Goal: Information Seeking & Learning: Learn about a topic

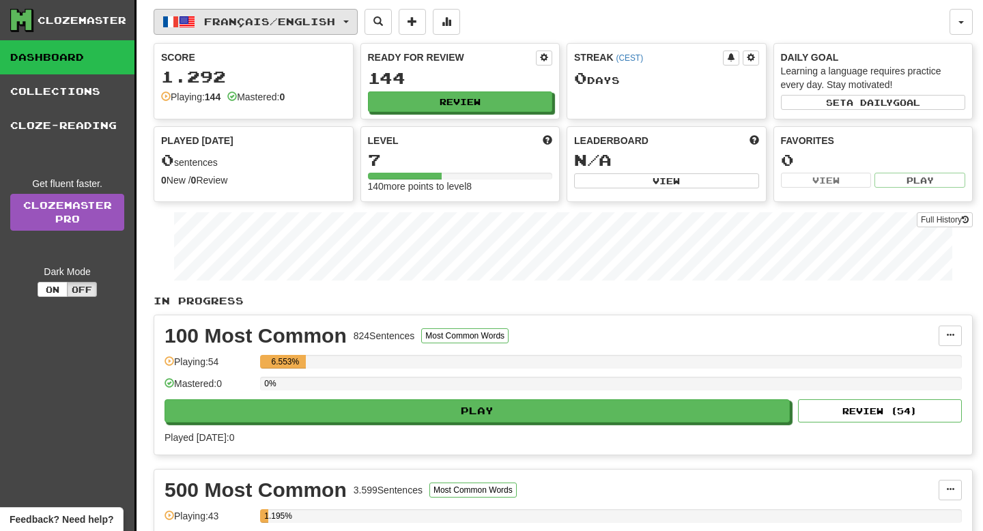
click at [318, 21] on span "Français / English" at bounding box center [269, 22] width 131 height 12
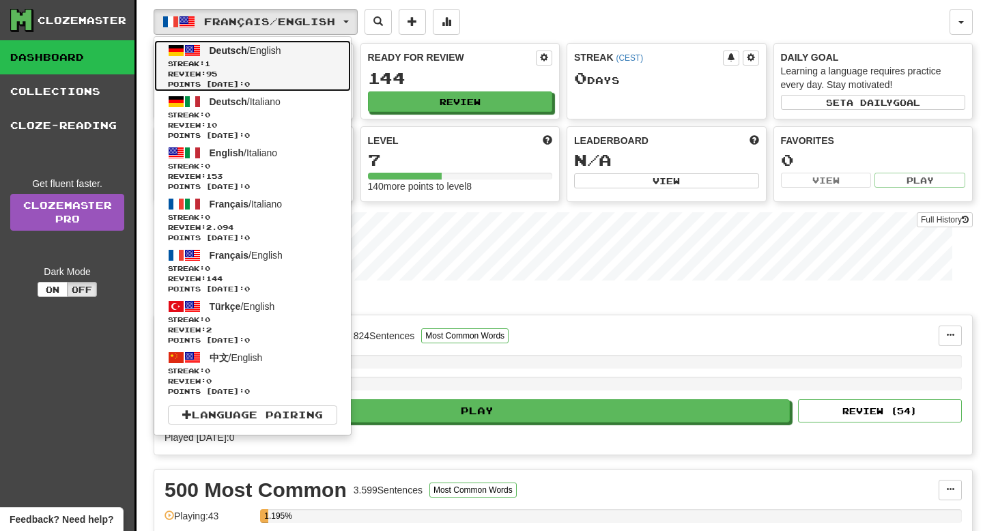
click at [261, 72] on span "Review: 95" at bounding box center [252, 74] width 169 height 10
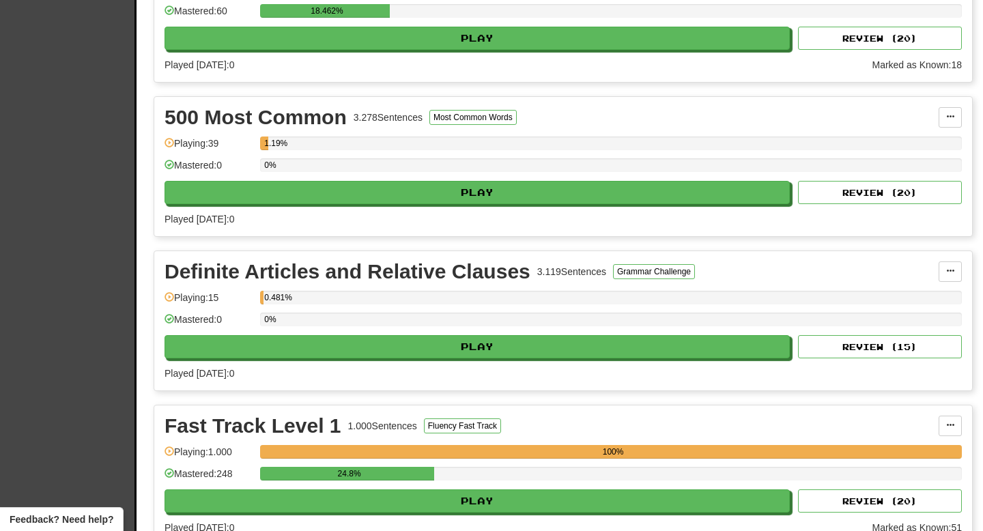
scroll to position [528, 0]
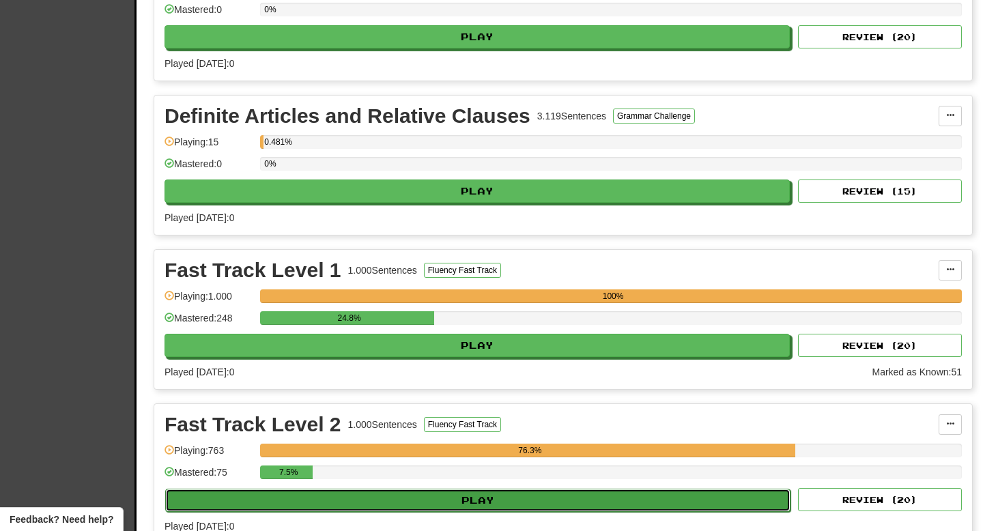
click at [350, 502] on button "Play" at bounding box center [477, 500] width 625 height 23
select select "**"
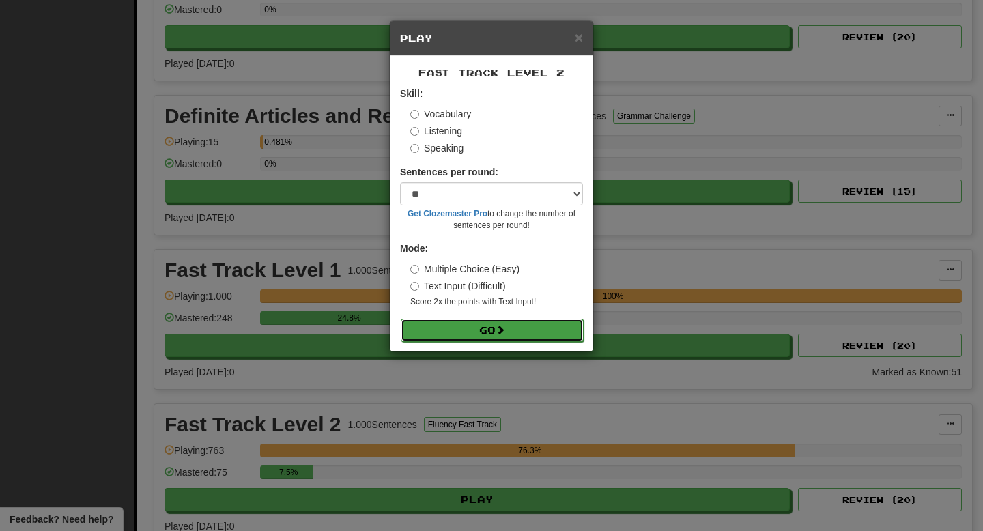
click at [474, 325] on button "Go" at bounding box center [492, 330] width 183 height 23
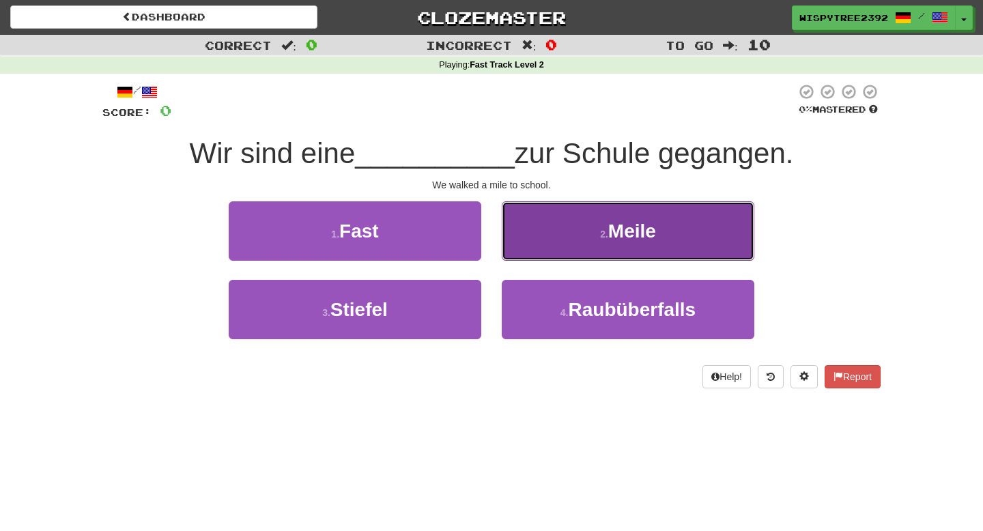
click at [607, 247] on button "2 . Meile" at bounding box center [628, 230] width 252 height 59
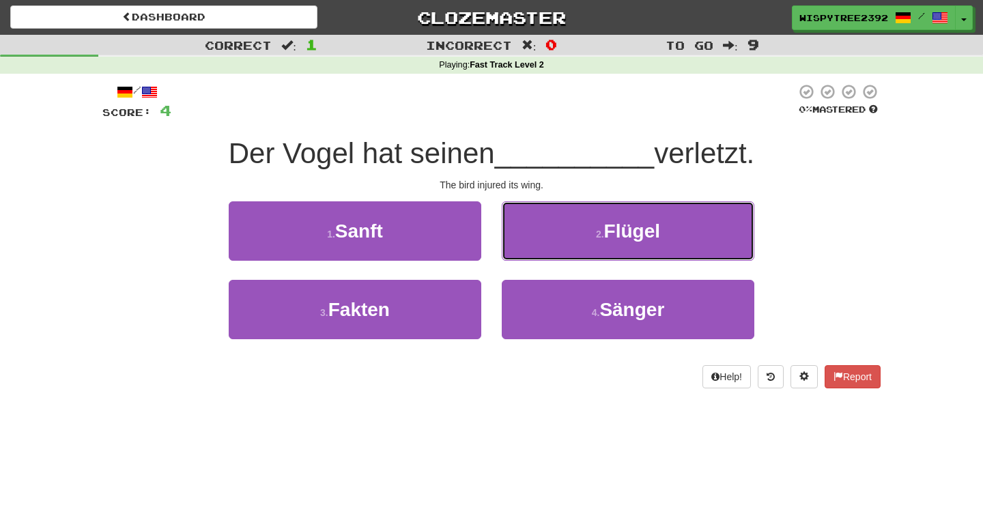
click at [607, 247] on button "2 . Flügel" at bounding box center [628, 230] width 252 height 59
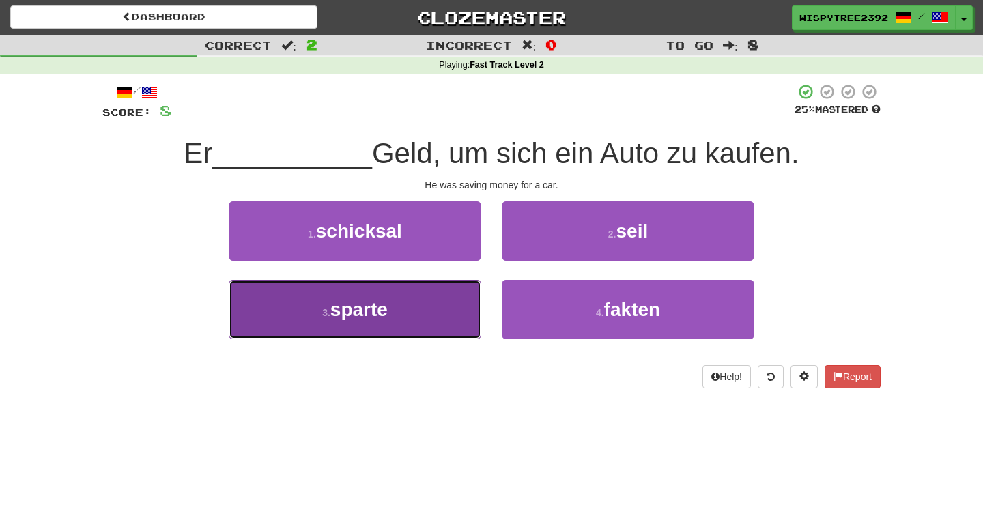
click at [446, 308] on button "3 . sparte" at bounding box center [355, 309] width 252 height 59
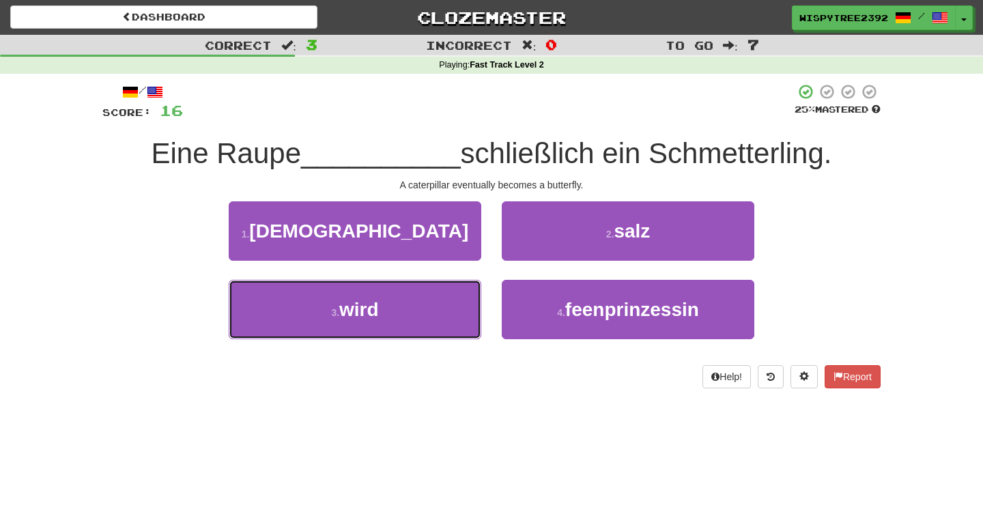
click at [446, 308] on button "3 . wird" at bounding box center [355, 309] width 252 height 59
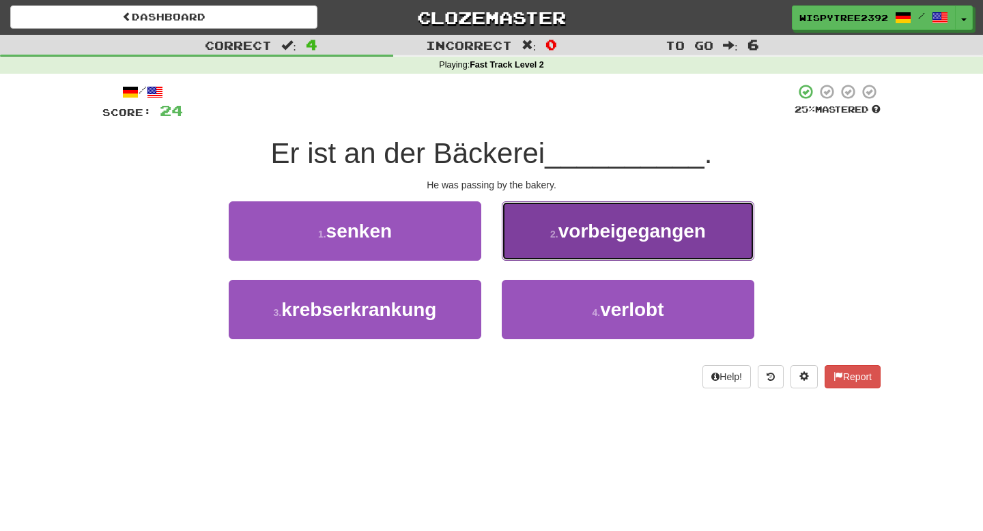
click at [593, 212] on button "2 . vorbeigegangen" at bounding box center [628, 230] width 252 height 59
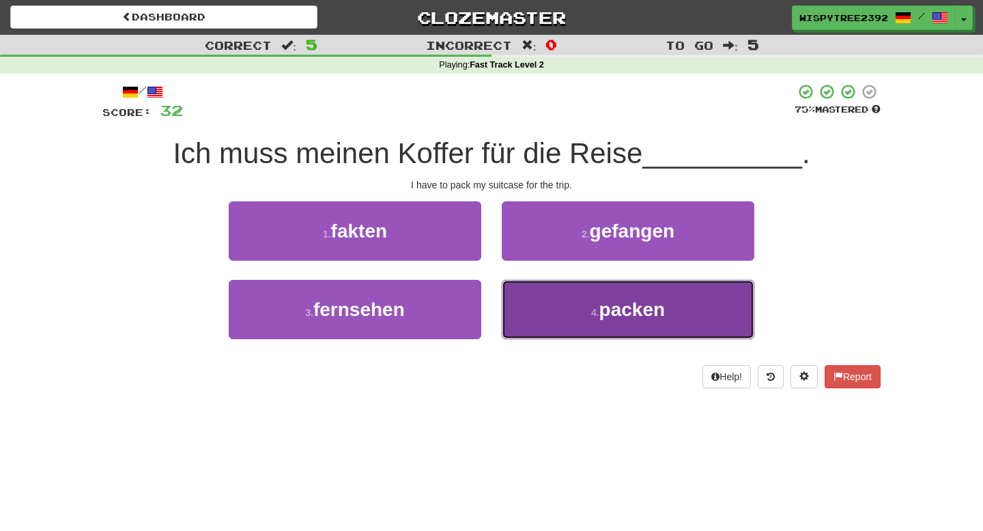
click at [569, 295] on button "4 . packen" at bounding box center [628, 309] width 252 height 59
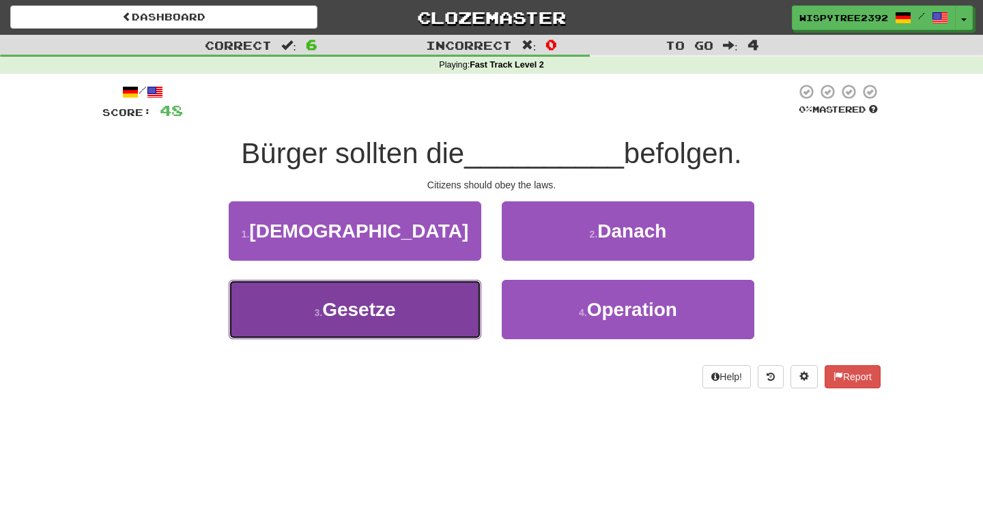
click at [477, 309] on button "3 . Gesetze" at bounding box center [355, 309] width 252 height 59
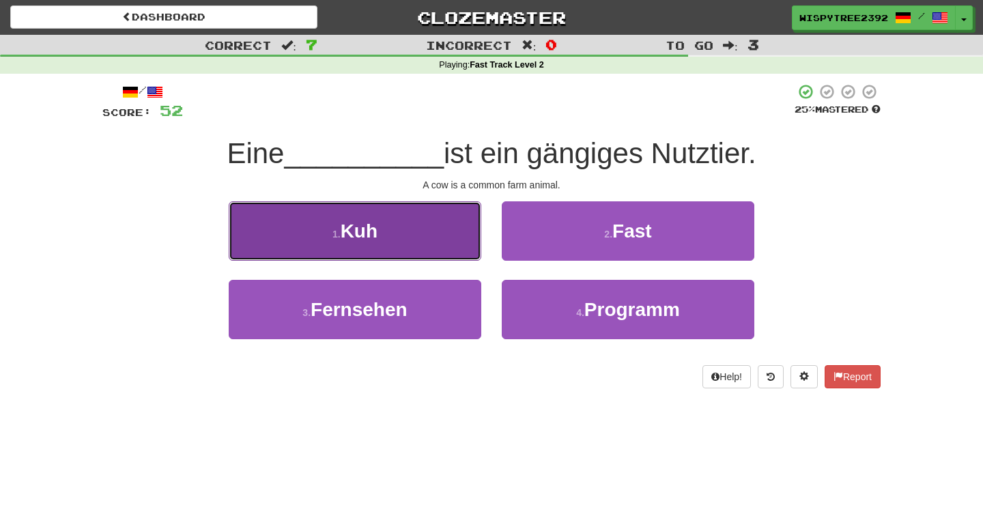
click at [431, 244] on button "1 . Kuh" at bounding box center [355, 230] width 252 height 59
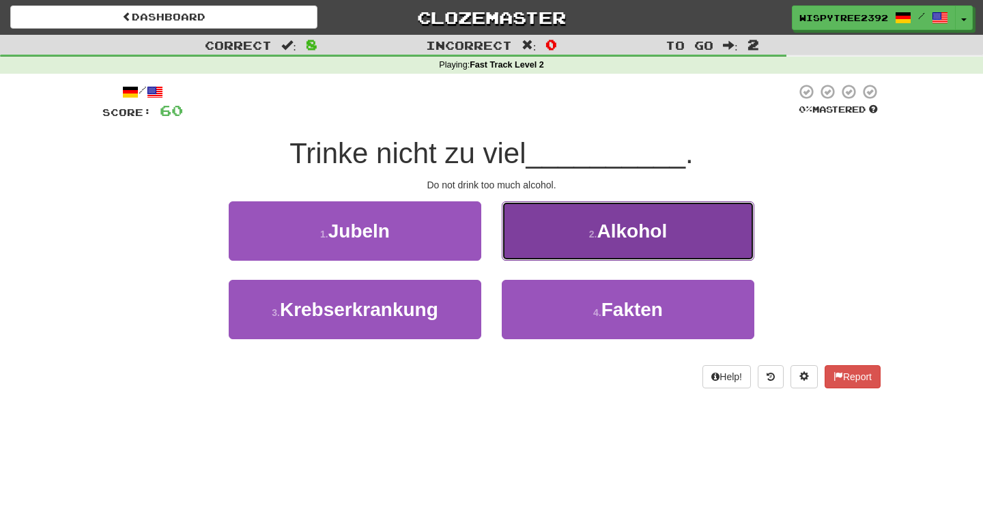
click at [536, 231] on button "2 . Alkohol" at bounding box center [628, 230] width 252 height 59
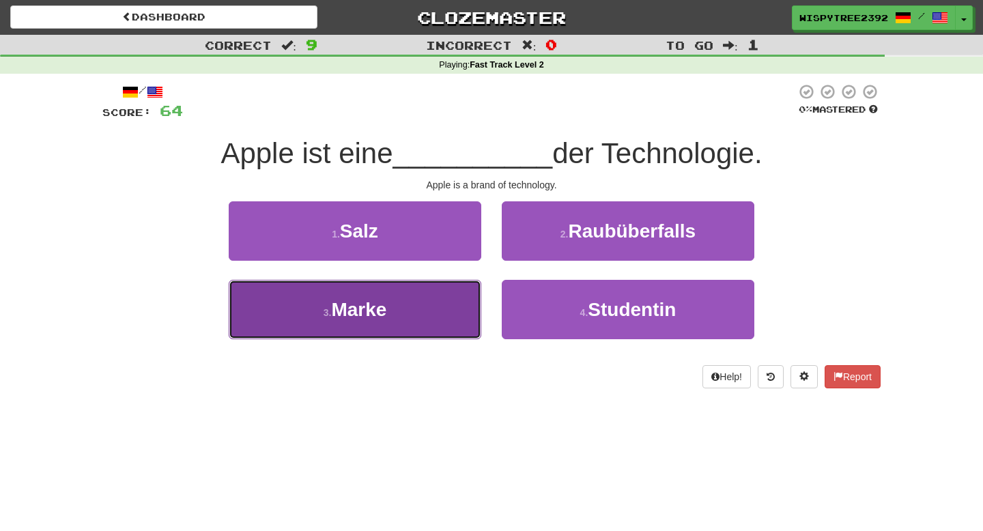
click at [412, 312] on button "3 . Marke" at bounding box center [355, 309] width 252 height 59
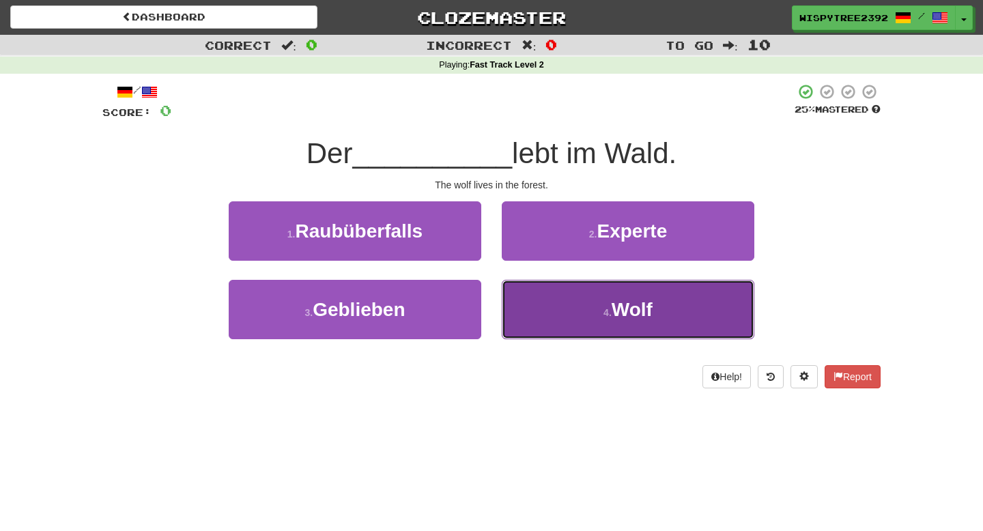
click at [559, 298] on button "4 . Wolf" at bounding box center [628, 309] width 252 height 59
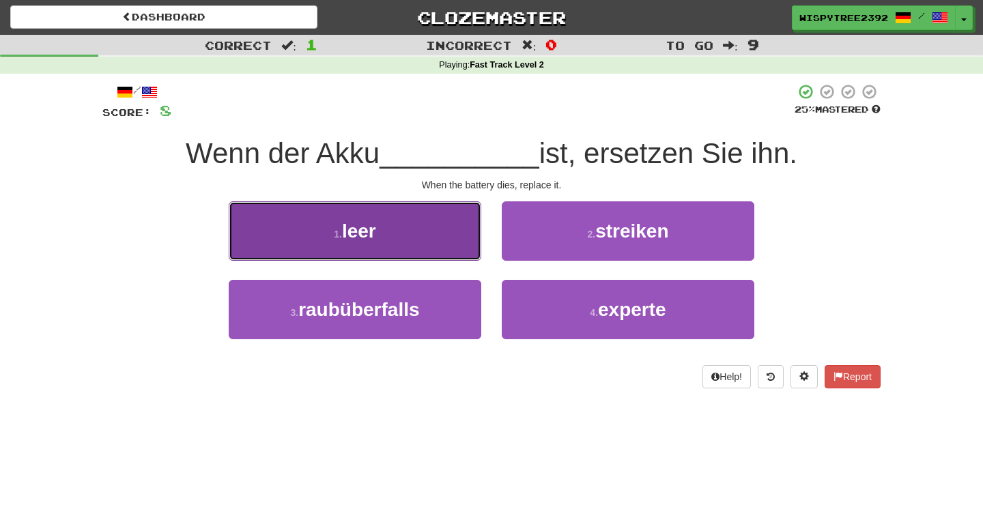
click at [416, 231] on button "1 . leer" at bounding box center [355, 230] width 252 height 59
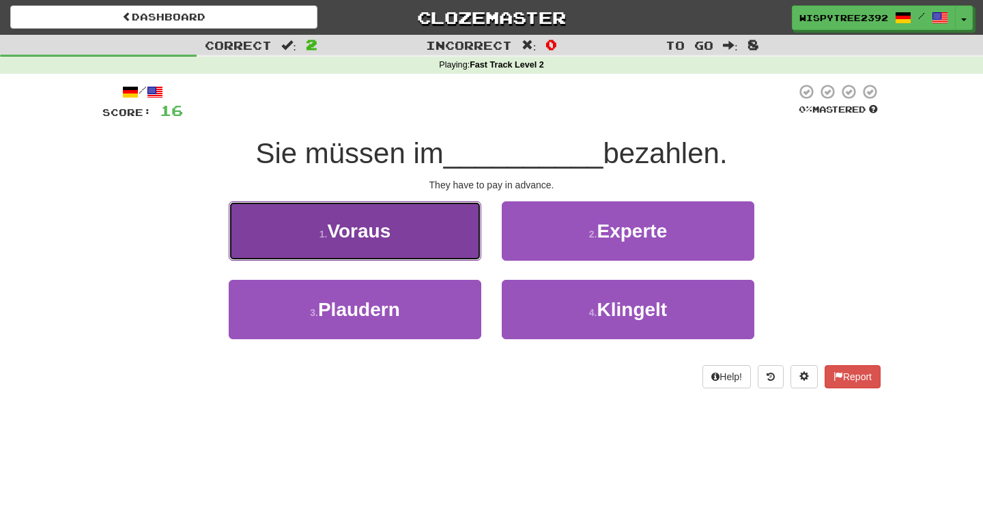
click at [416, 232] on button "1 . Voraus" at bounding box center [355, 230] width 252 height 59
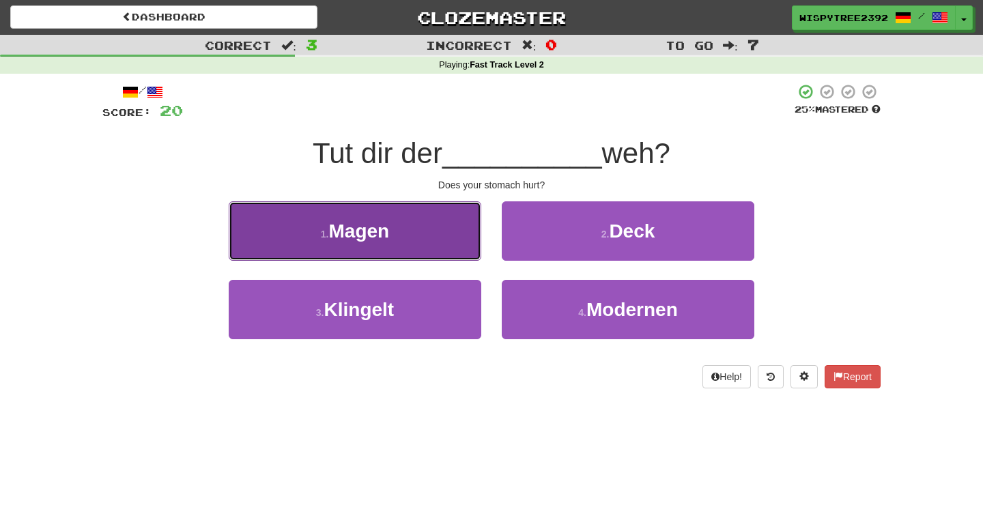
click at [429, 246] on button "1 . Magen" at bounding box center [355, 230] width 252 height 59
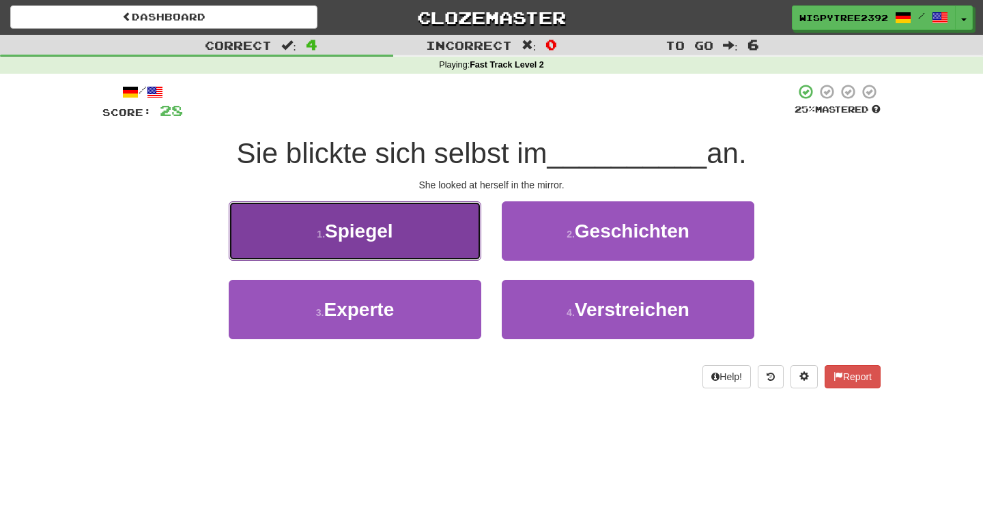
click at [394, 257] on button "1 . Spiegel" at bounding box center [355, 230] width 252 height 59
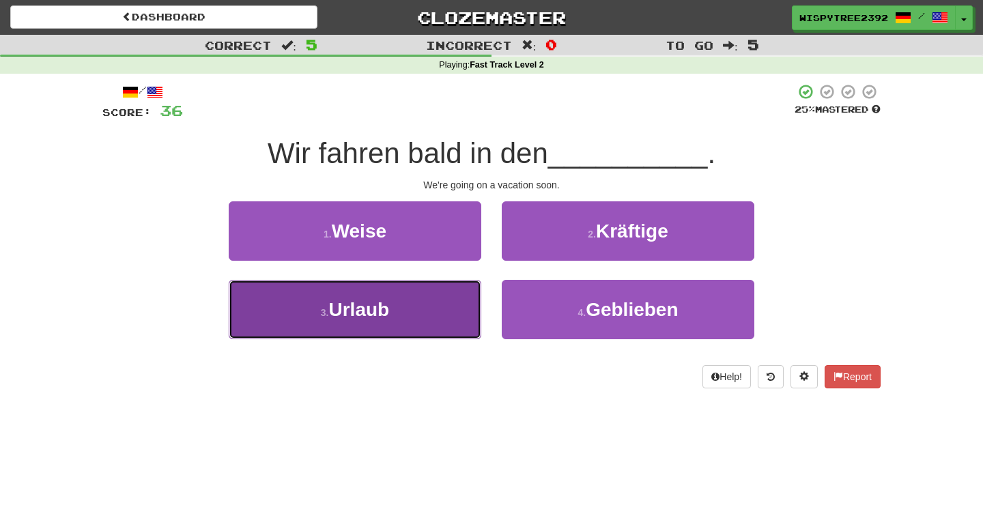
click at [403, 312] on button "3 . Urlaub" at bounding box center [355, 309] width 252 height 59
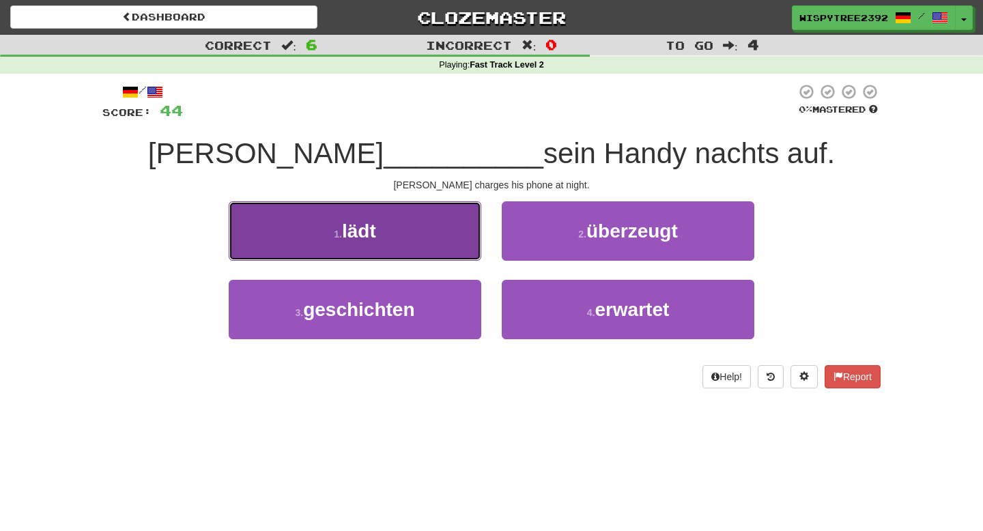
click at [403, 255] on button "1 . lädt" at bounding box center [355, 230] width 252 height 59
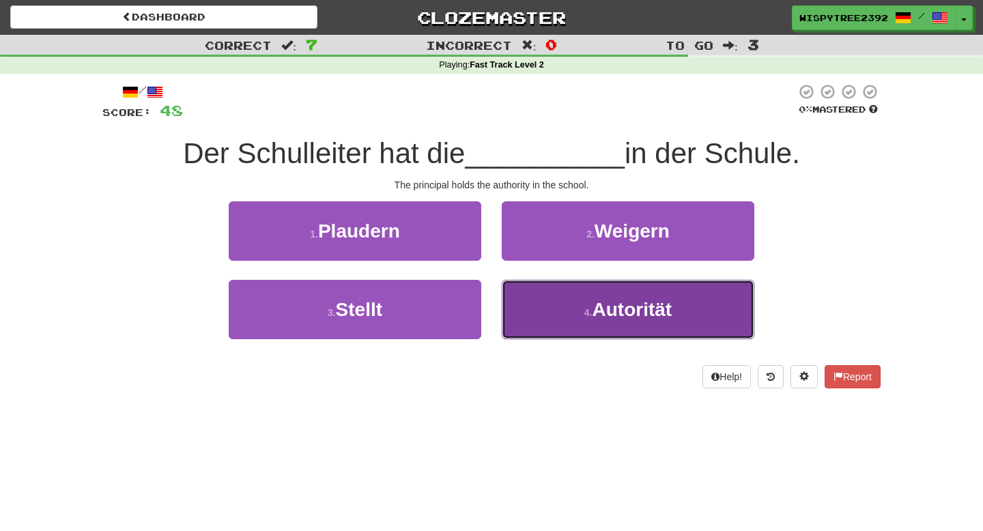
click at [590, 292] on button "4 . Autorität" at bounding box center [628, 309] width 252 height 59
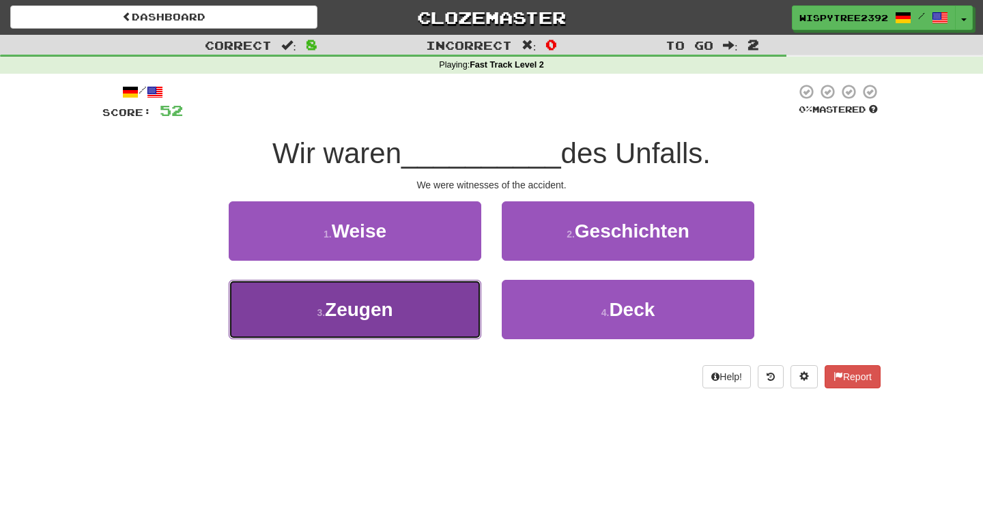
click at [432, 332] on button "3 . Zeugen" at bounding box center [355, 309] width 252 height 59
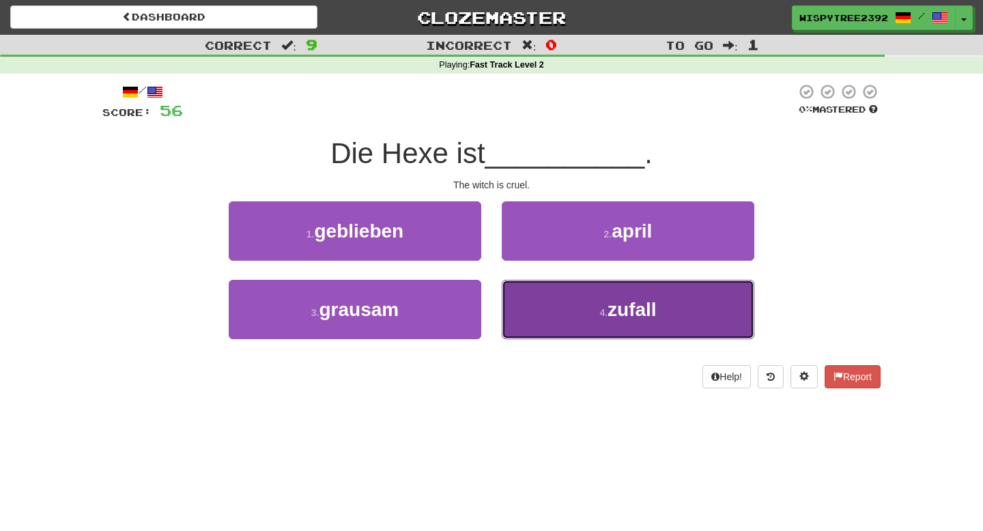
click at [557, 298] on button "4 . zufall" at bounding box center [628, 309] width 252 height 59
click at [538, 317] on button "4 . grausam" at bounding box center [628, 309] width 252 height 59
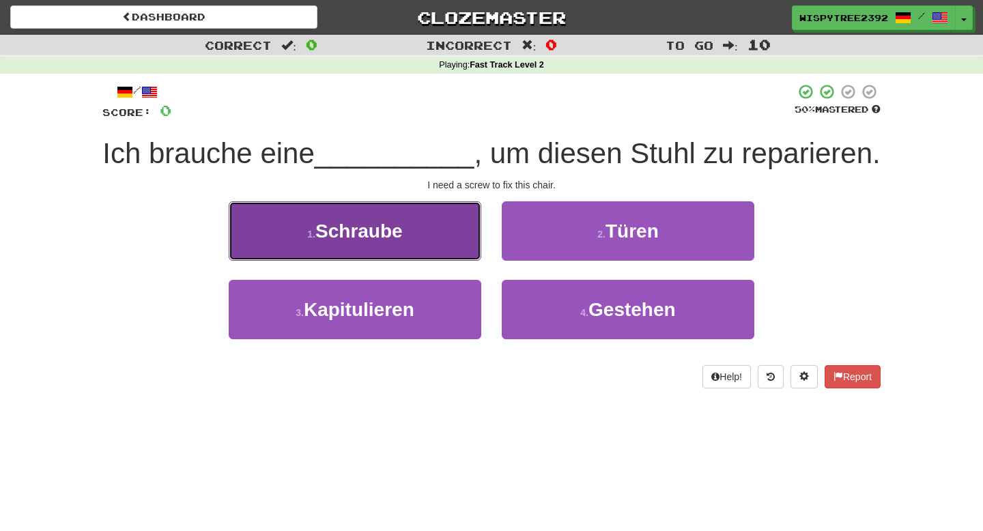
click at [449, 229] on button "1 . Schraube" at bounding box center [355, 230] width 252 height 59
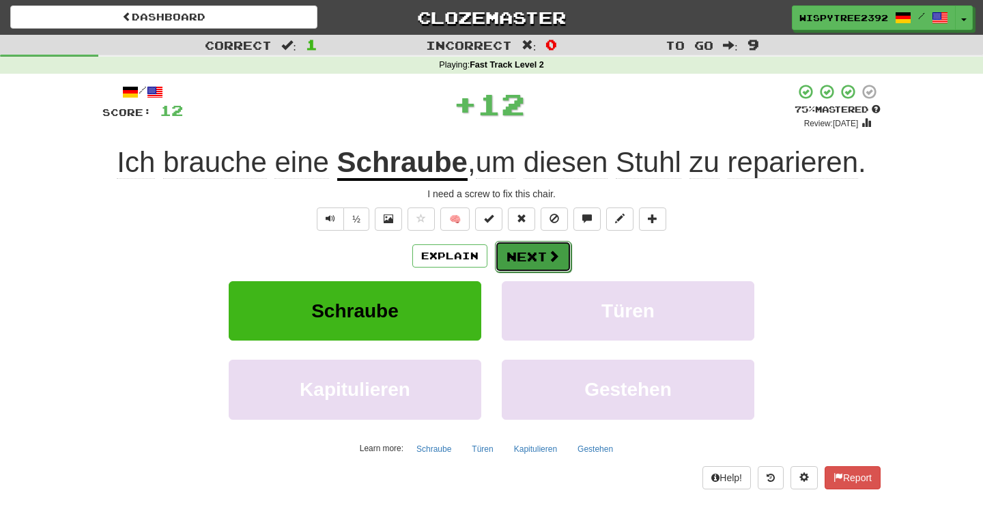
click at [528, 261] on button "Next" at bounding box center [533, 256] width 76 height 31
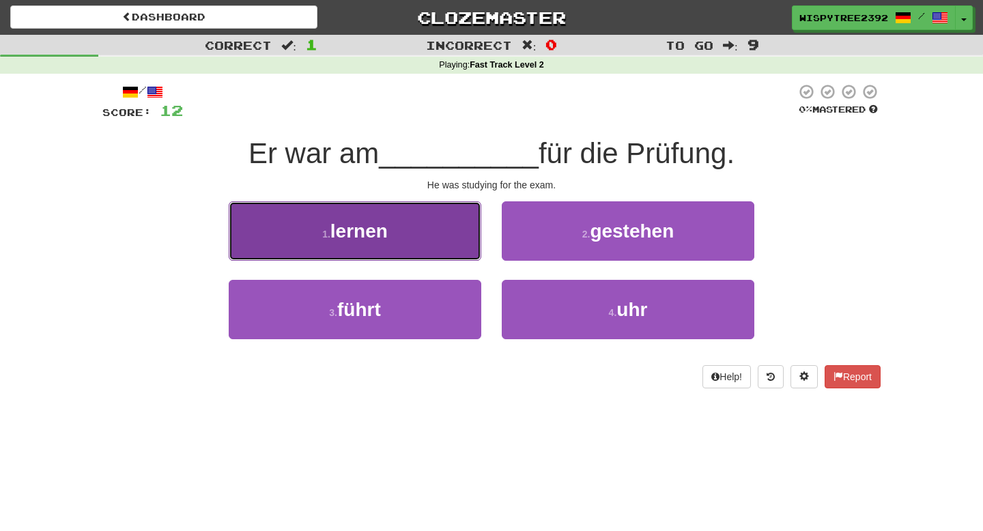
click at [457, 241] on button "1 . lernen" at bounding box center [355, 230] width 252 height 59
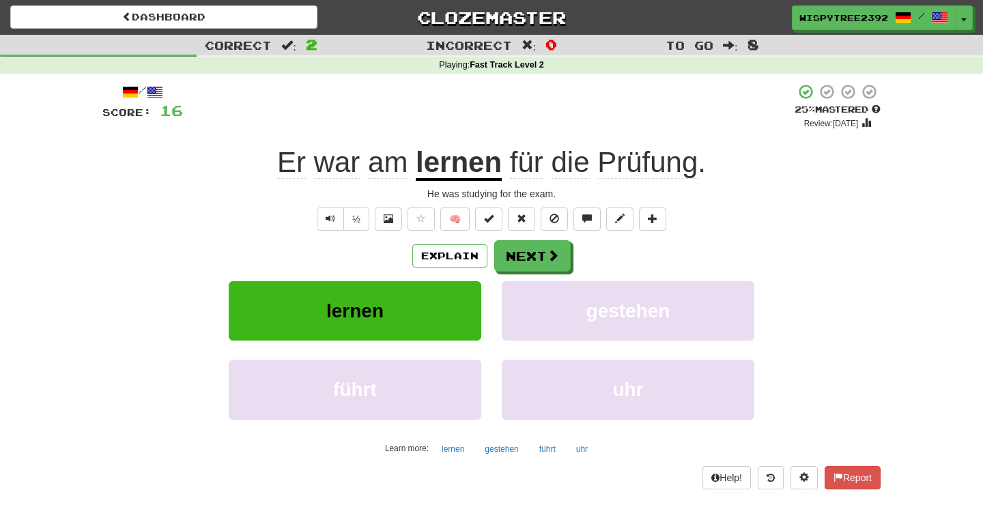
click at [378, 168] on span "am" at bounding box center [388, 162] width 40 height 33
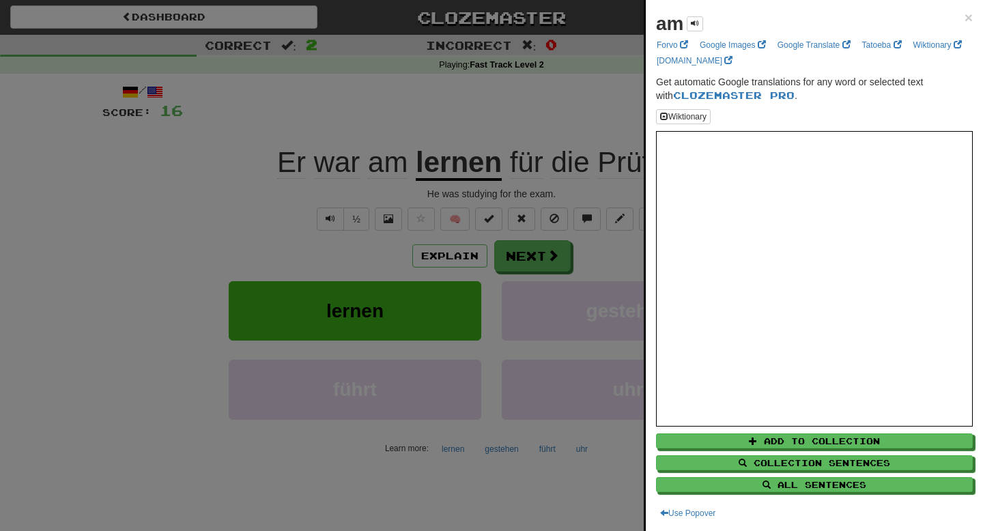
click at [338, 168] on div at bounding box center [491, 265] width 983 height 531
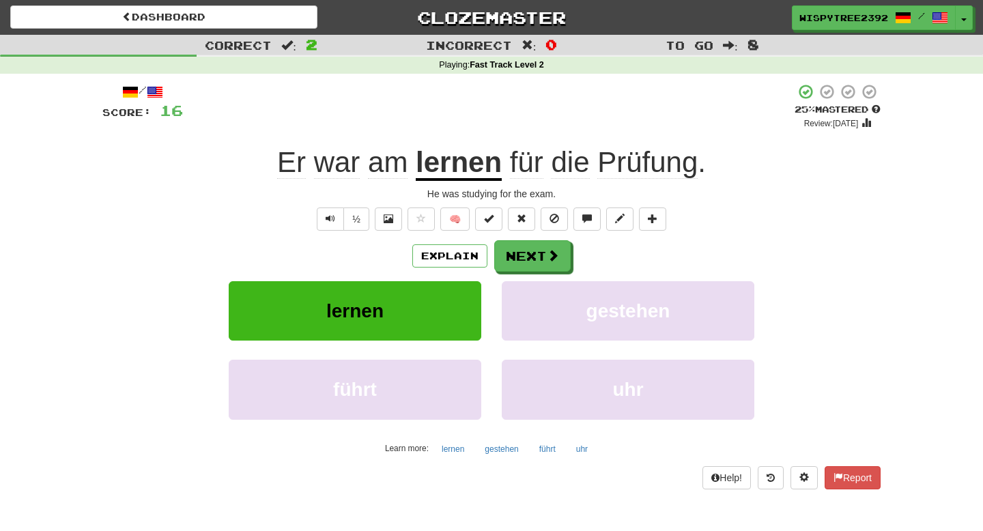
click at [338, 168] on span "war" at bounding box center [337, 162] width 46 height 33
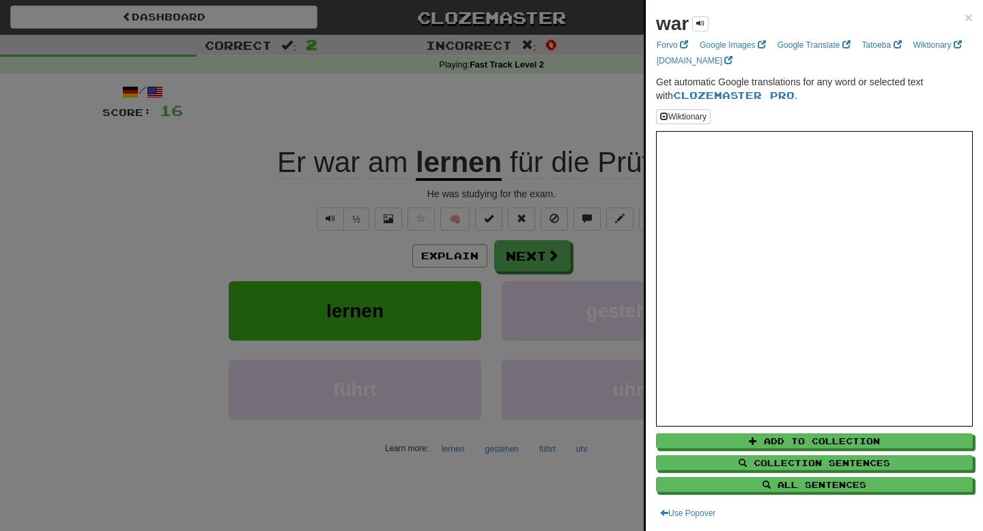
click at [198, 240] on div at bounding box center [491, 265] width 983 height 531
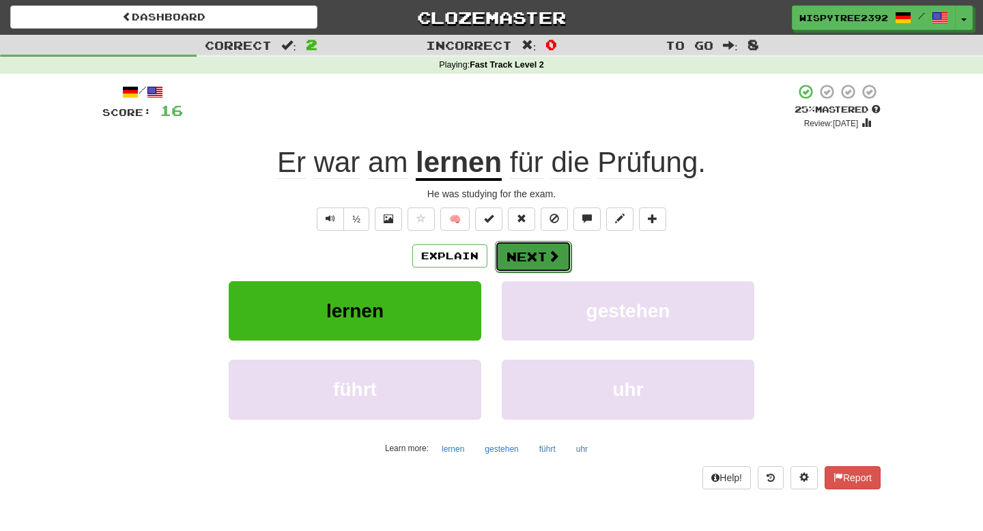
click at [538, 264] on button "Next" at bounding box center [533, 256] width 76 height 31
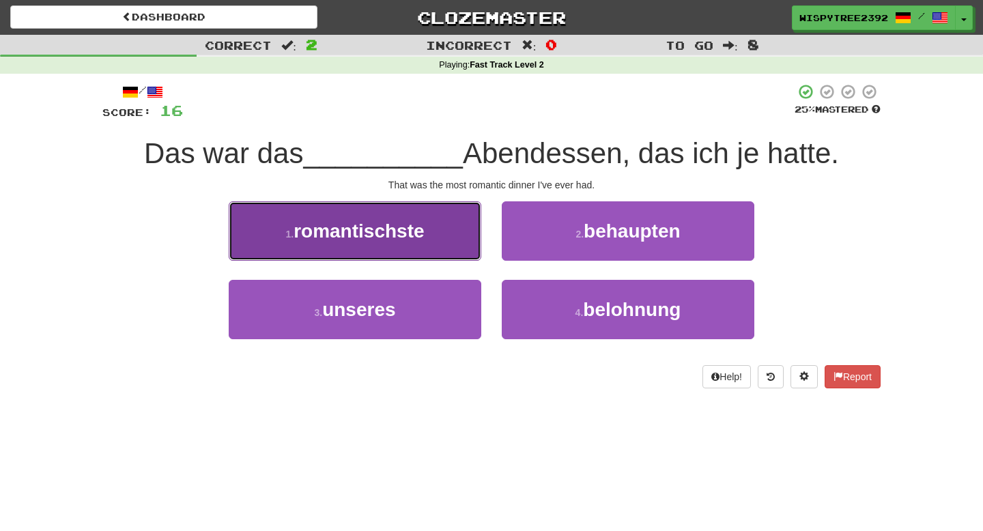
click at [442, 246] on button "1 . romantischste" at bounding box center [355, 230] width 252 height 59
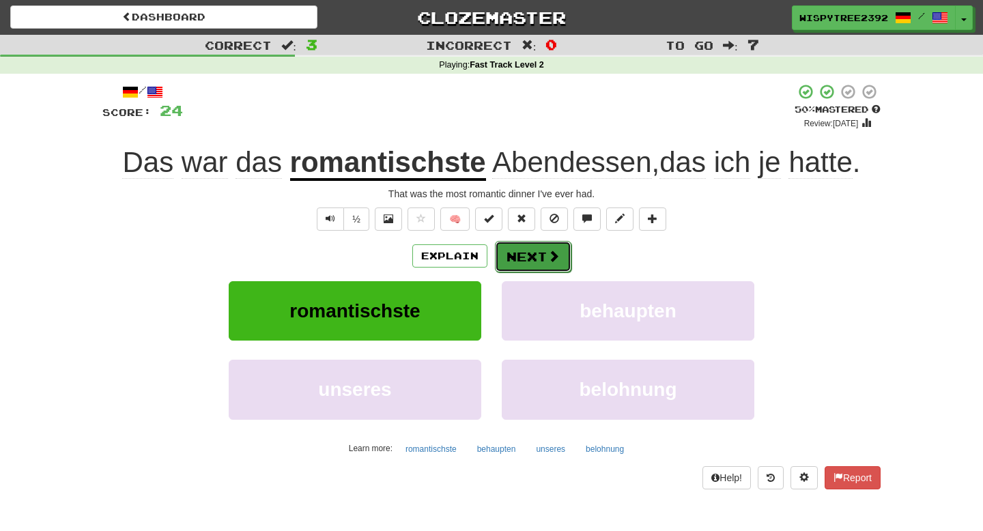
click at [545, 265] on button "Next" at bounding box center [533, 256] width 76 height 31
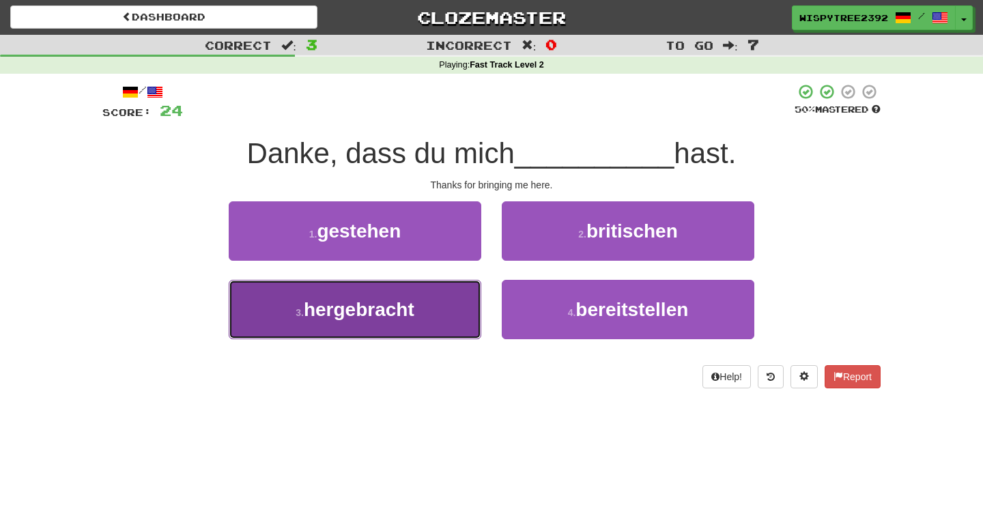
click at [450, 304] on button "3 . hergebracht" at bounding box center [355, 309] width 252 height 59
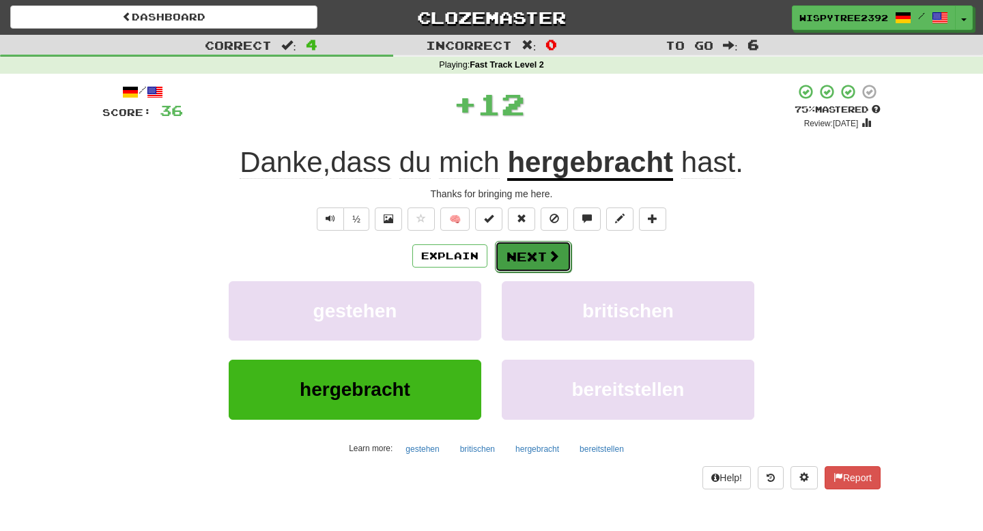
click at [532, 256] on button "Next" at bounding box center [533, 256] width 76 height 31
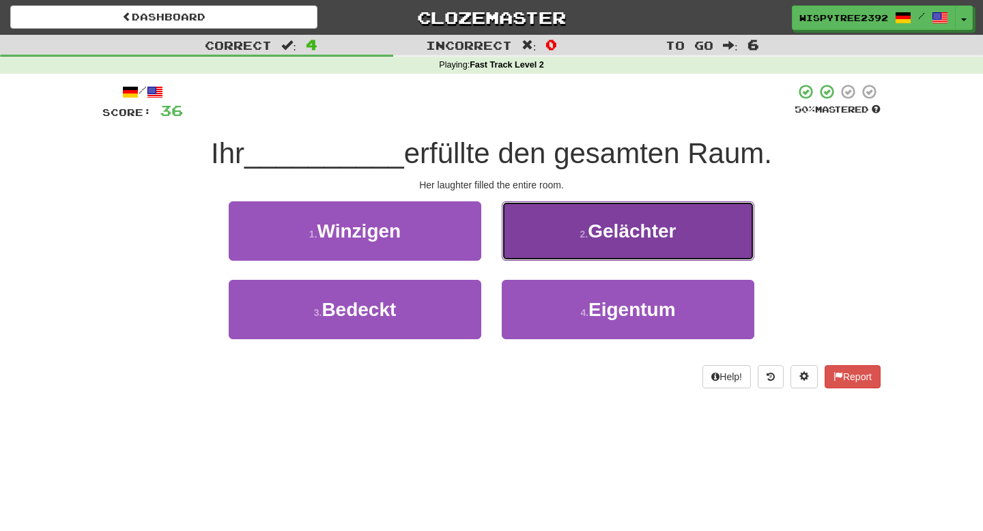
click at [569, 237] on button "2 . Gelächter" at bounding box center [628, 230] width 252 height 59
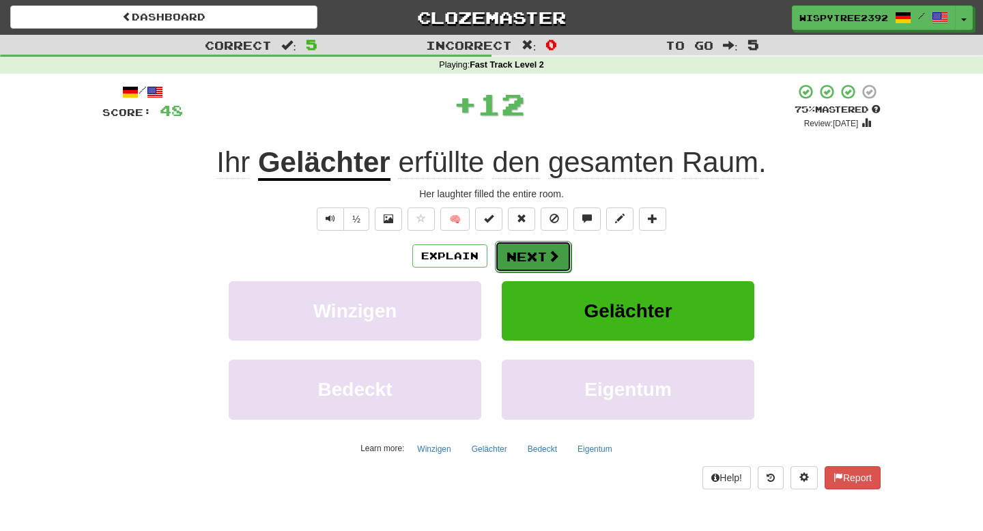
click at [537, 261] on button "Next" at bounding box center [533, 256] width 76 height 31
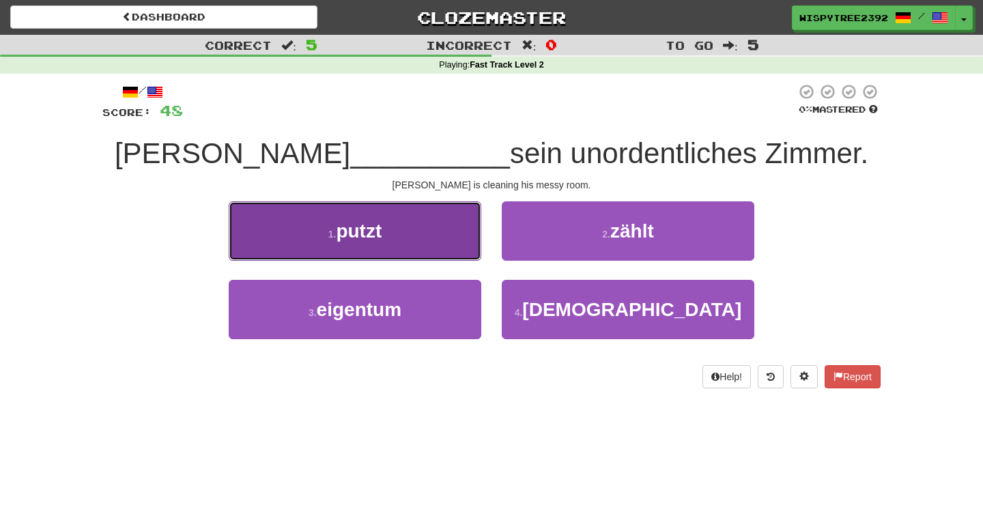
click at [437, 249] on button "1 . putzt" at bounding box center [355, 230] width 252 height 59
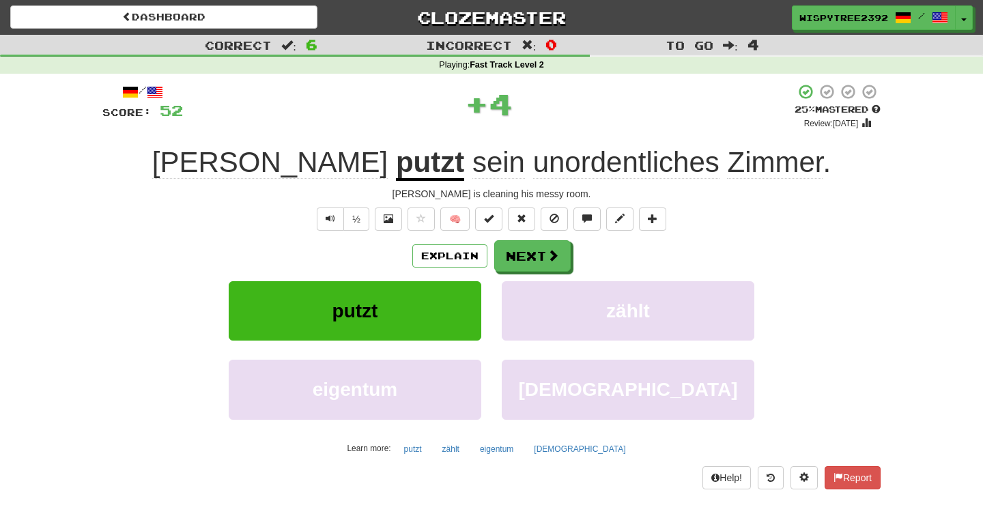
click at [522, 274] on div "Explain Next putzt zählt eigentum [DEMOGRAPHIC_DATA] Learn more: putzt zählt ei…" at bounding box center [491, 349] width 778 height 219
click at [525, 235] on div "/ Score: 52 + 4 25 % Mastered Review: [DATE] [PERSON_NAME] putzt sein unordentl…" at bounding box center [491, 285] width 778 height 405
click at [512, 256] on button "Next" at bounding box center [533, 256] width 76 height 31
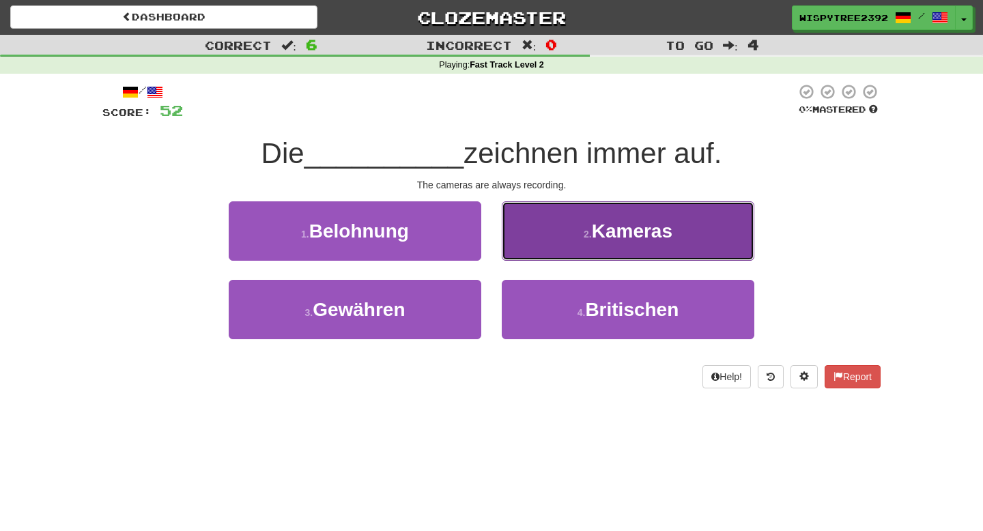
click at [560, 240] on button "2 . Kameras" at bounding box center [628, 230] width 252 height 59
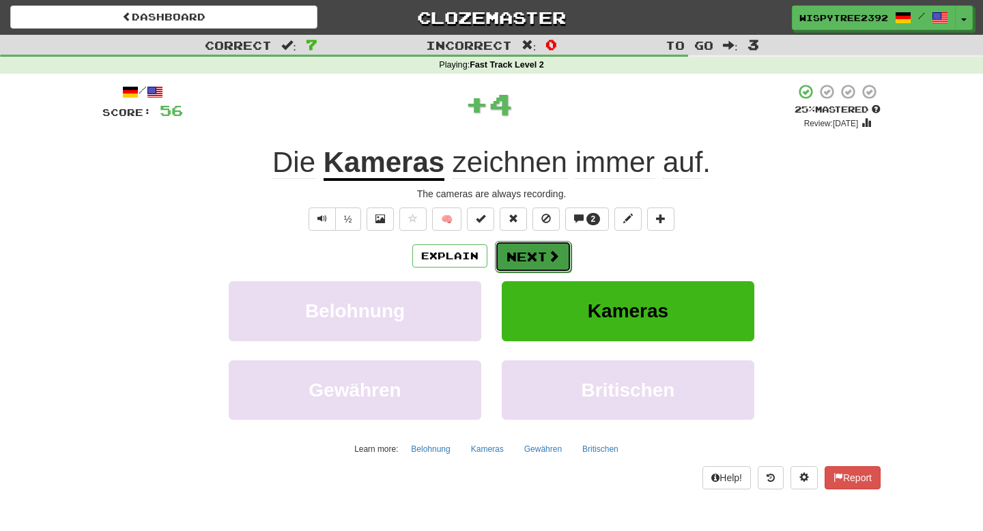
click at [551, 255] on span at bounding box center [553, 256] width 12 height 12
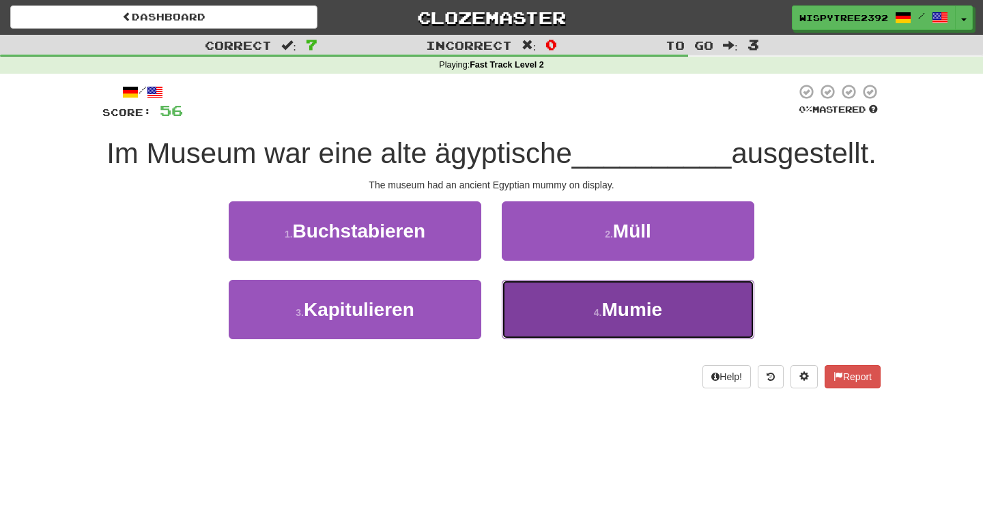
click at [574, 290] on button "4 . Mumie" at bounding box center [628, 309] width 252 height 59
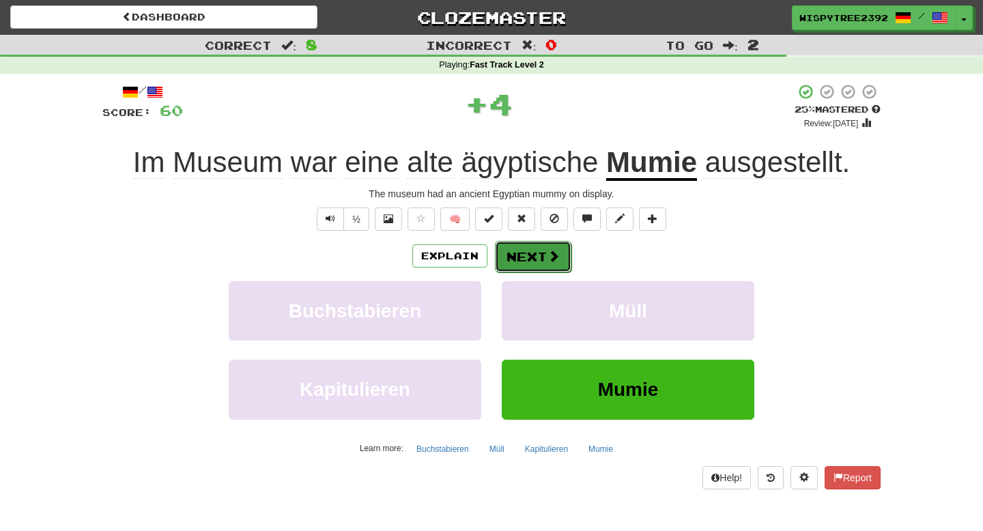
click at [561, 265] on button "Next" at bounding box center [533, 256] width 76 height 31
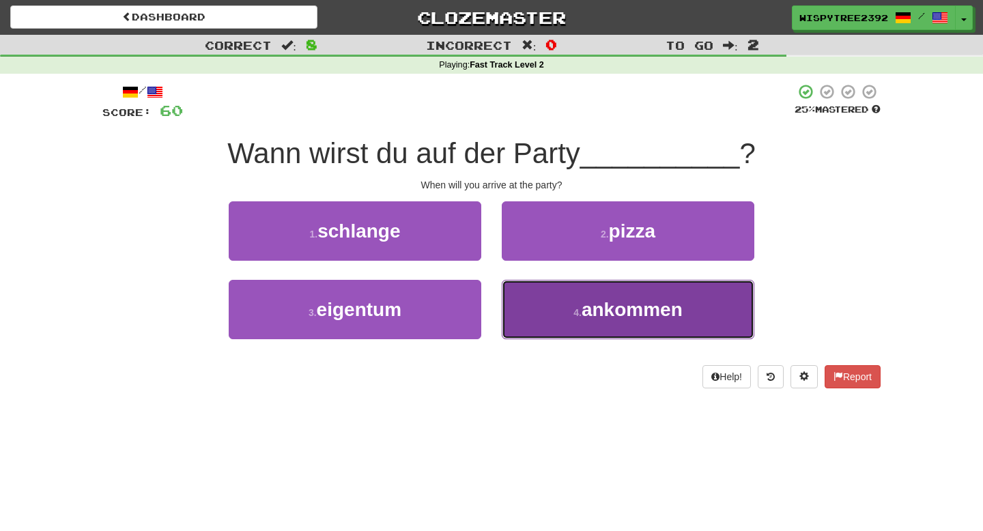
click at [561, 298] on button "4 . ankommen" at bounding box center [628, 309] width 252 height 59
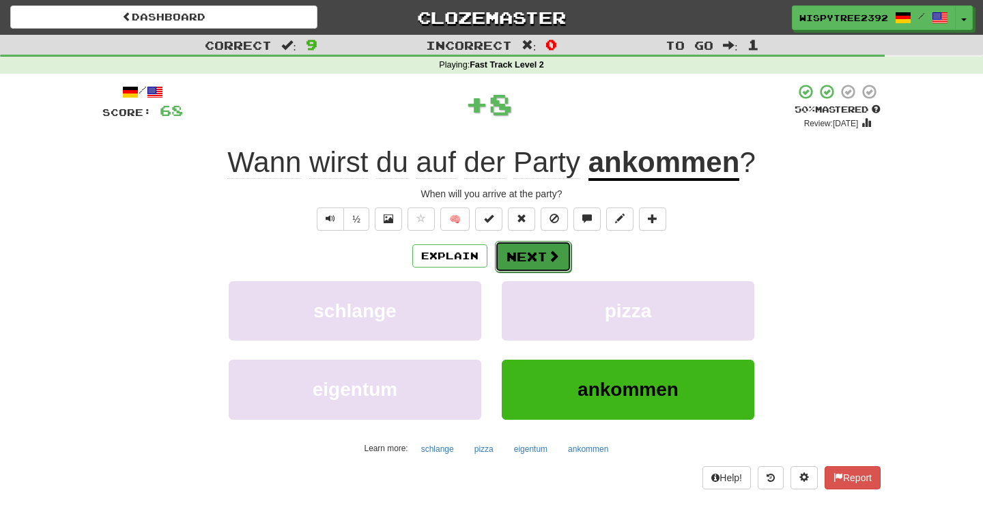
click at [549, 254] on span at bounding box center [553, 256] width 12 height 12
